Goal: Task Accomplishment & Management: Manage account settings

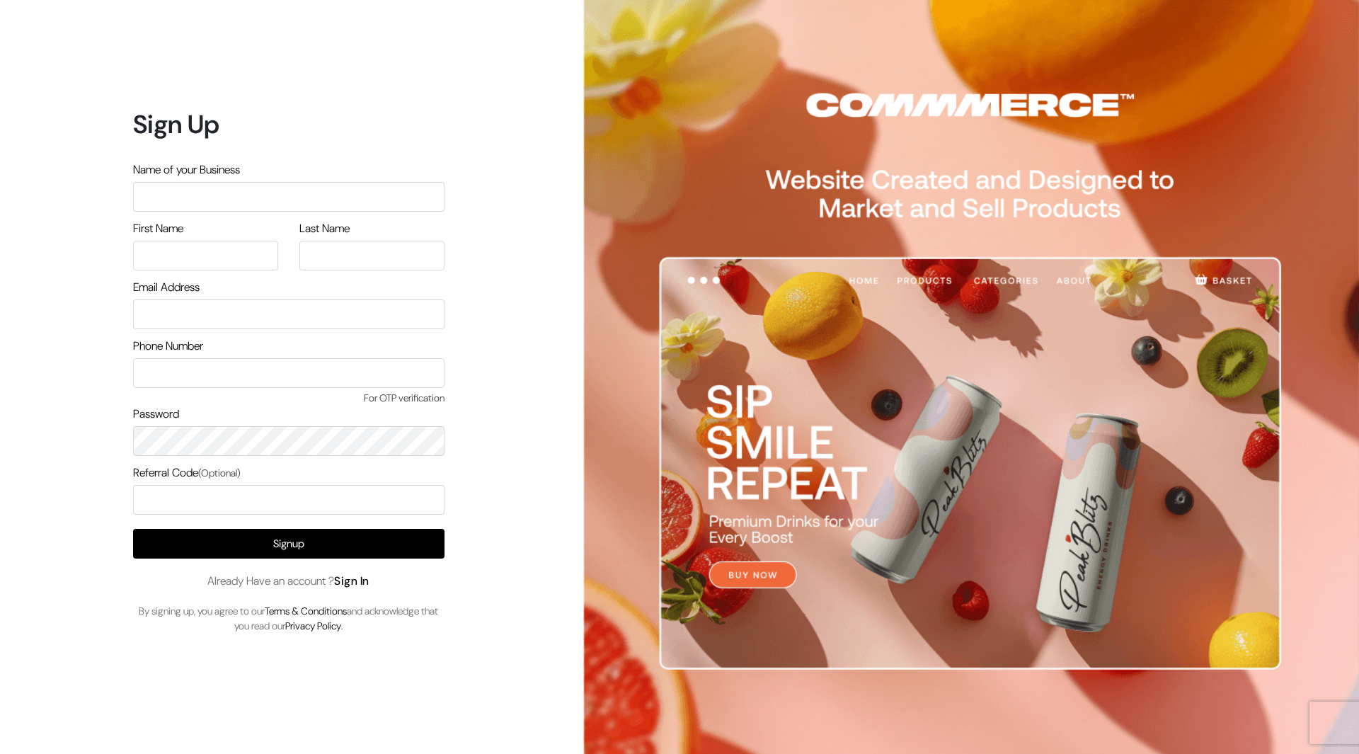
click at [362, 585] on link "Sign In" at bounding box center [351, 580] width 35 height 15
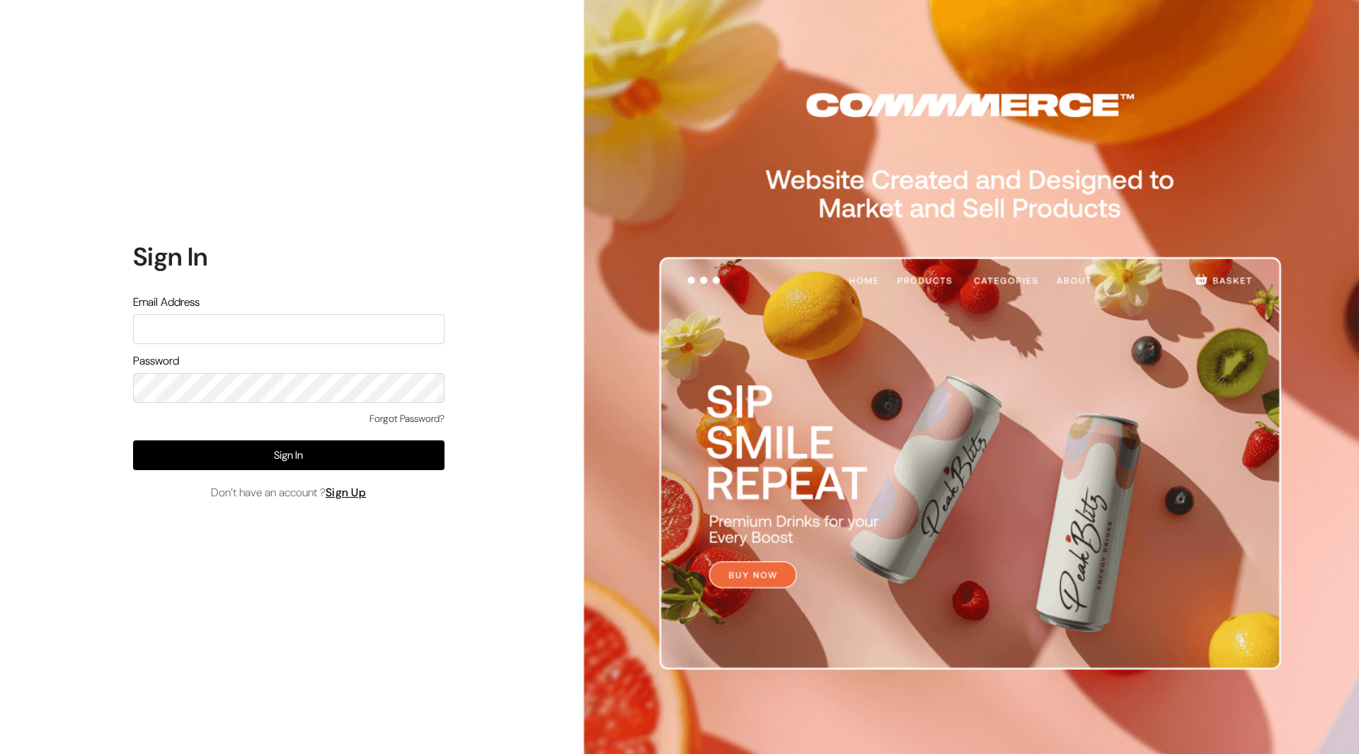
click at [275, 316] on input "text" at bounding box center [288, 329] width 311 height 30
type input "[PERSON_NAME][EMAIL_ADDRESS][DOMAIN_NAME]"
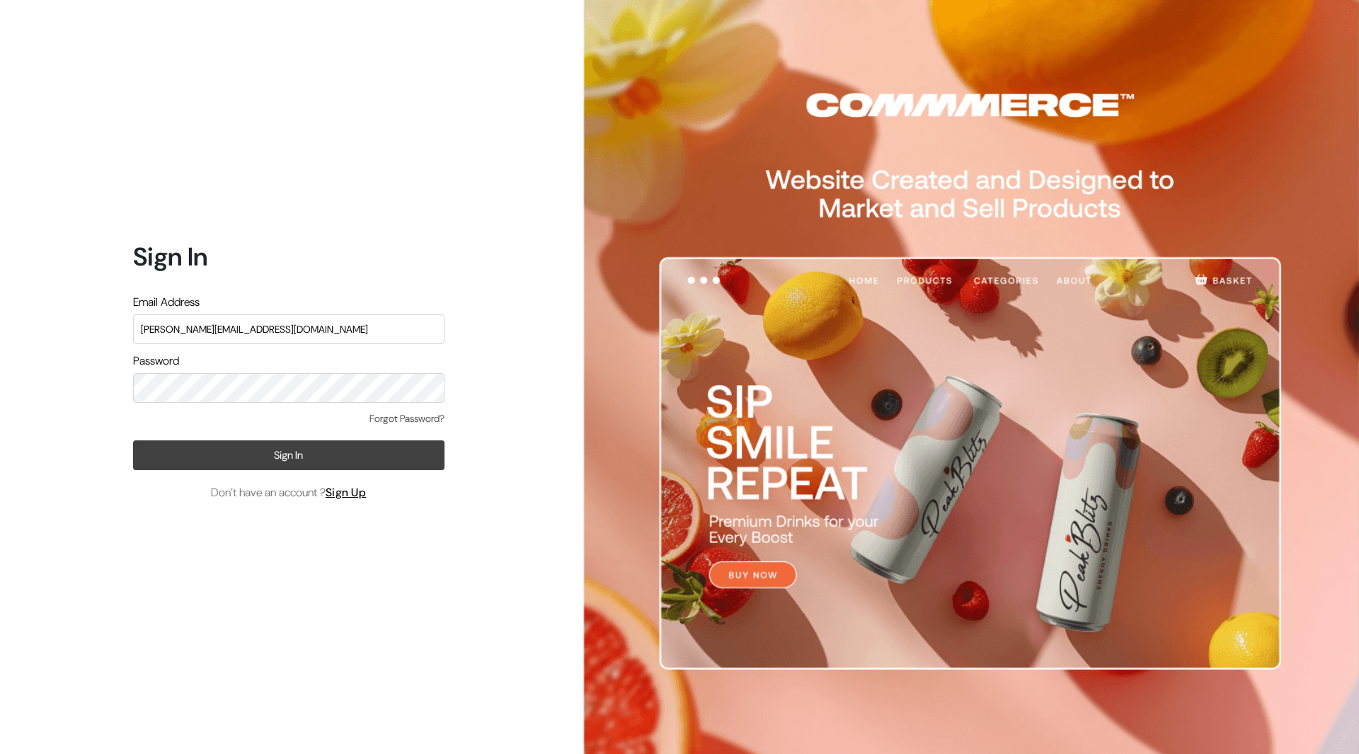
click at [253, 457] on button "Sign In" at bounding box center [288, 455] width 311 height 30
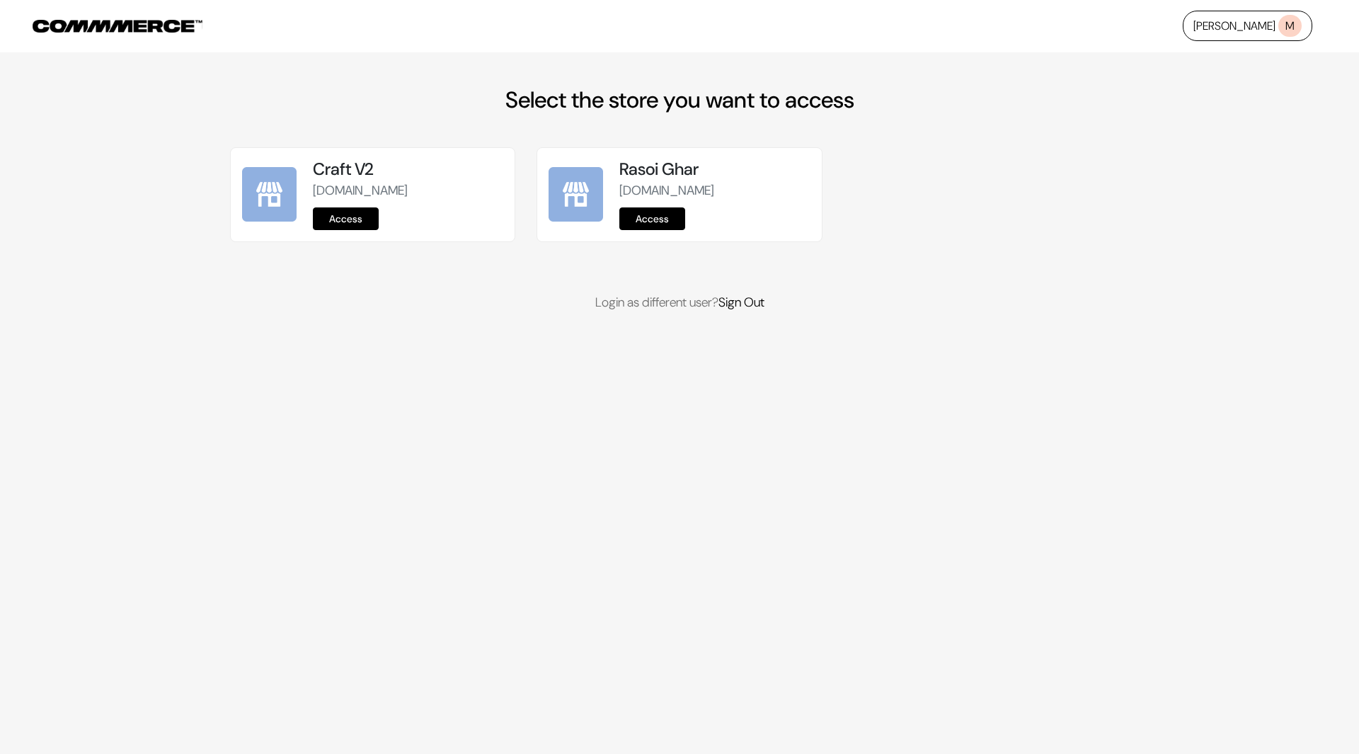
click at [357, 218] on link "Access" at bounding box center [346, 218] width 66 height 23
